Goal: Information Seeking & Learning: Learn about a topic

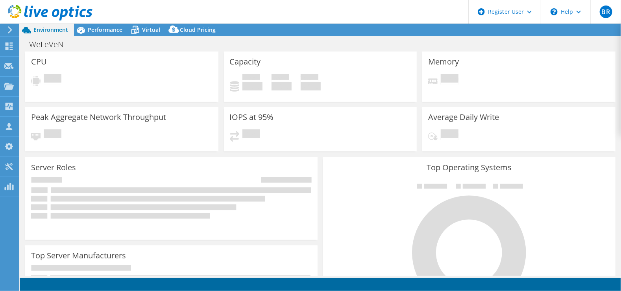
select select "USD"
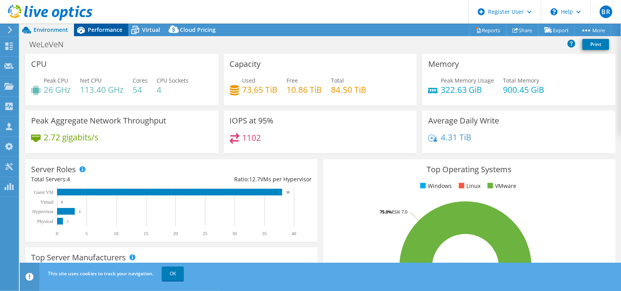
click at [99, 36] on div "Performance" at bounding box center [101, 30] width 54 height 13
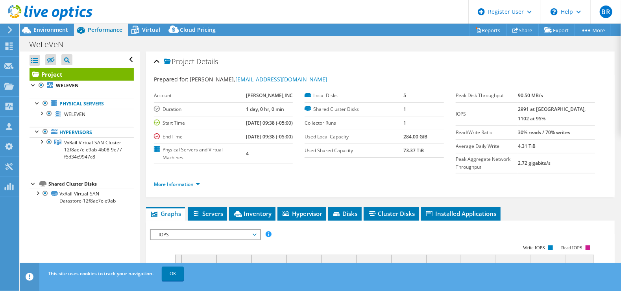
drag, startPoint x: 548, startPoint y: 120, endPoint x: 532, endPoint y: 109, distance: 20.0
click at [532, 109] on tr "IOPS 2991 at [GEOGRAPHIC_DATA], 1102 at 95%" at bounding box center [525, 113] width 139 height 23
drag, startPoint x: 532, startPoint y: 109, endPoint x: 511, endPoint y: 111, distance: 20.6
click at [513, 111] on label "IOPS" at bounding box center [487, 114] width 62 height 8
click at [29, 28] on icon at bounding box center [27, 30] width 14 height 14
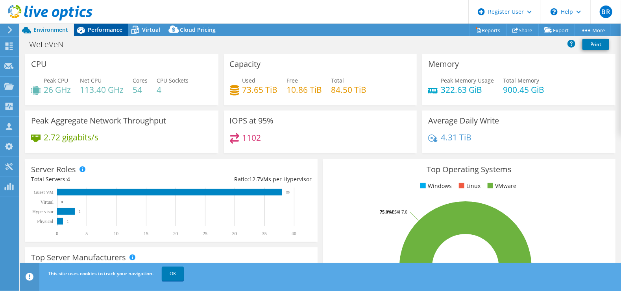
click at [89, 28] on span "Performance" at bounding box center [105, 29] width 35 height 7
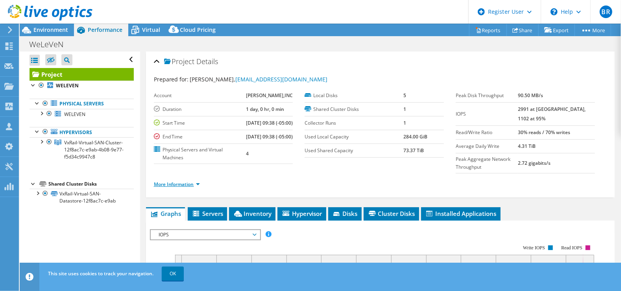
click at [175, 188] on link "More Information" at bounding box center [177, 184] width 46 height 7
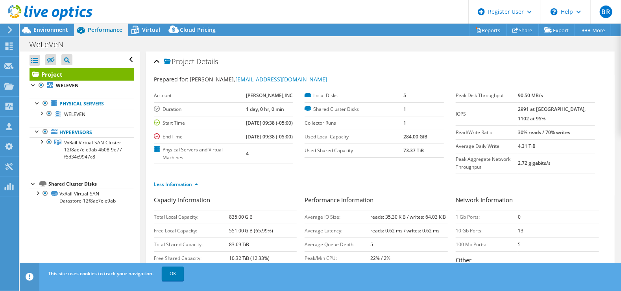
click at [350, 68] on div "Project Details" at bounding box center [380, 61] width 453 height 17
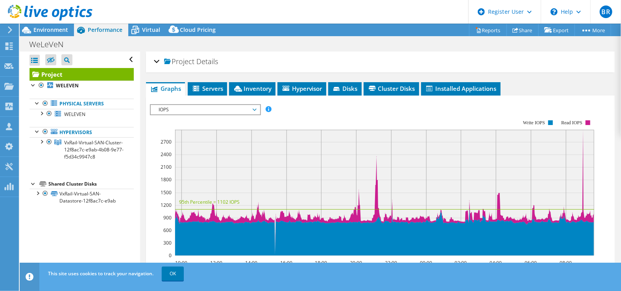
click at [350, 68] on div "Project Details" at bounding box center [380, 61] width 453 height 17
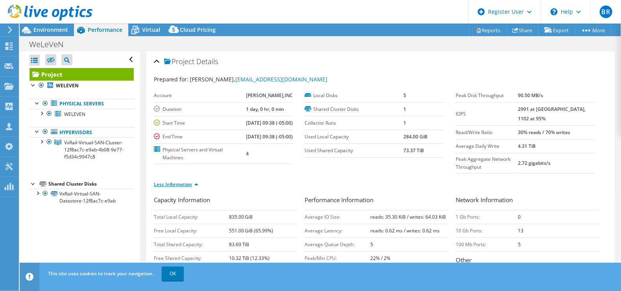
click at [178, 188] on link "Less Information" at bounding box center [176, 184] width 44 height 7
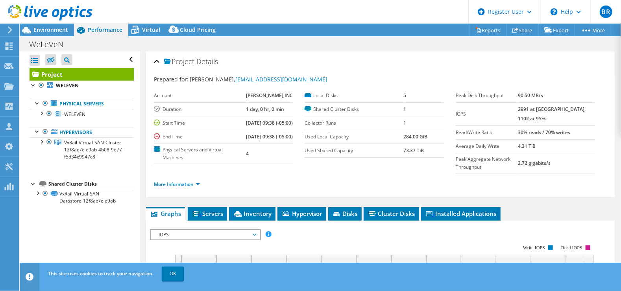
click at [338, 15] on header "BR Dell User [PERSON_NAME] [PERSON_NAME][EMAIL_ADDRESS][DOMAIN_NAME] Dell My Pr…" at bounding box center [310, 12] width 621 height 24
